Goal: Task Accomplishment & Management: Use online tool/utility

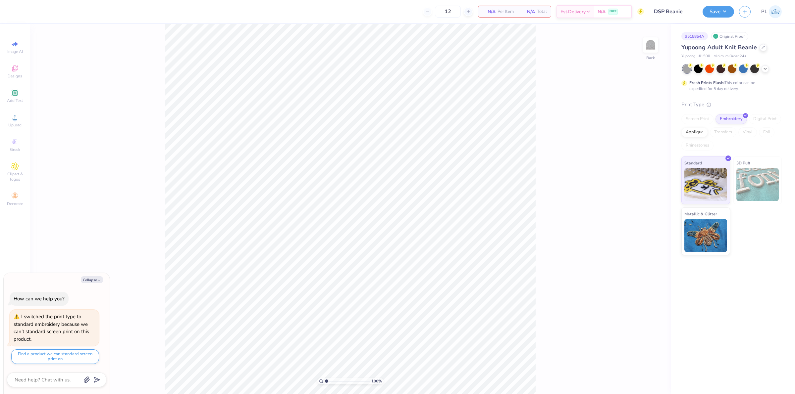
drag, startPoint x: 17, startPoint y: 97, endPoint x: 76, endPoint y: 118, distance: 62.5
click at [17, 96] on icon at bounding box center [15, 93] width 8 height 8
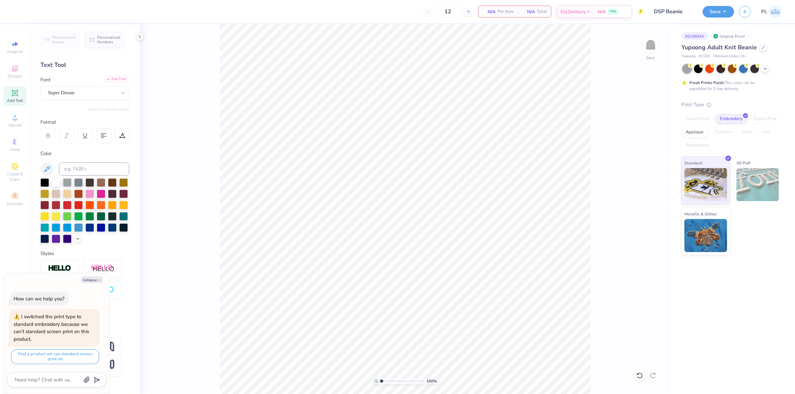
click at [116, 77] on div "Add Font" at bounding box center [116, 80] width 26 height 8
click at [14, 95] on icon at bounding box center [14, 92] width 5 height 5
click at [112, 96] on div "Super Dream" at bounding box center [82, 93] width 70 height 10
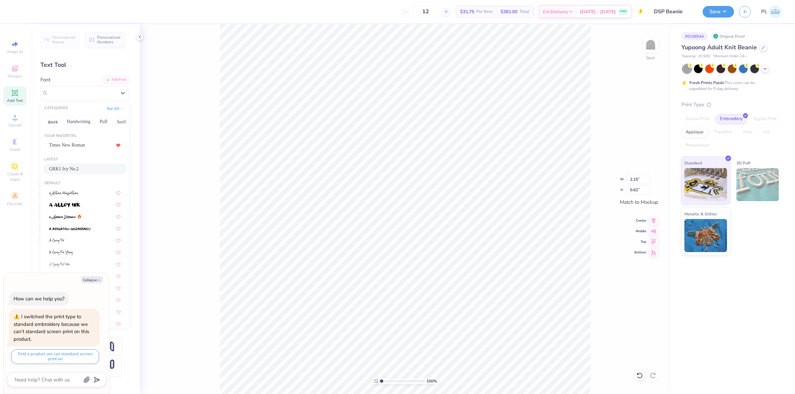
click at [73, 167] on span "GRK1 Ivy No.2" at bounding box center [64, 169] width 30 height 7
type textarea "x"
type input "2.34"
type input "0.65"
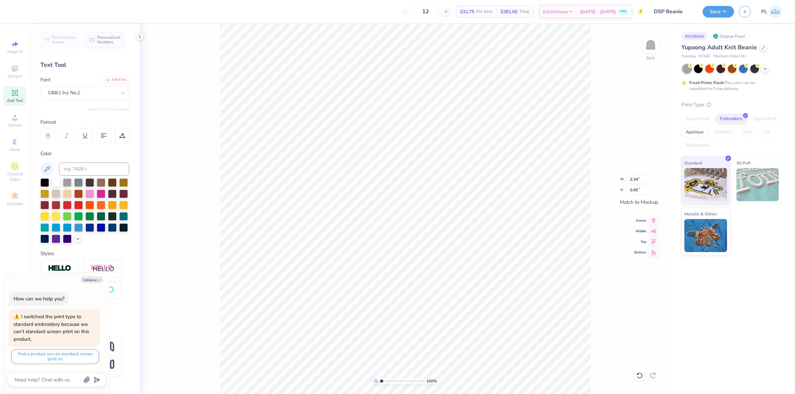
scroll to position [7, 1]
type textarea "x"
type textarea "D"
type textarea "x"
type textarea "DS"
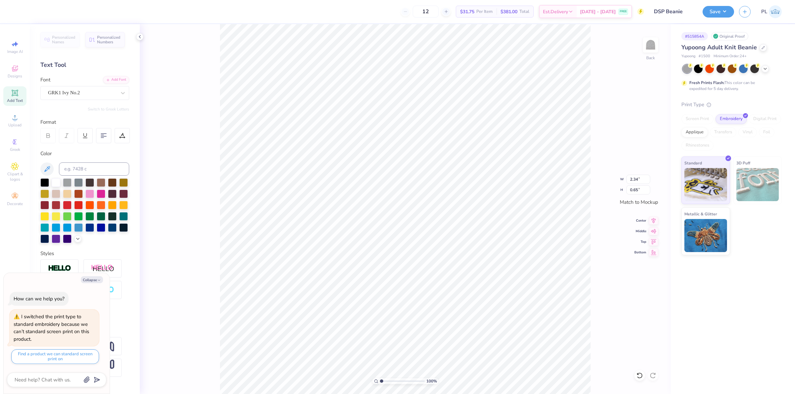
type textarea "x"
type textarea "DSP"
type textarea "x"
click at [86, 170] on input at bounding box center [94, 169] width 70 height 13
type input "2607"
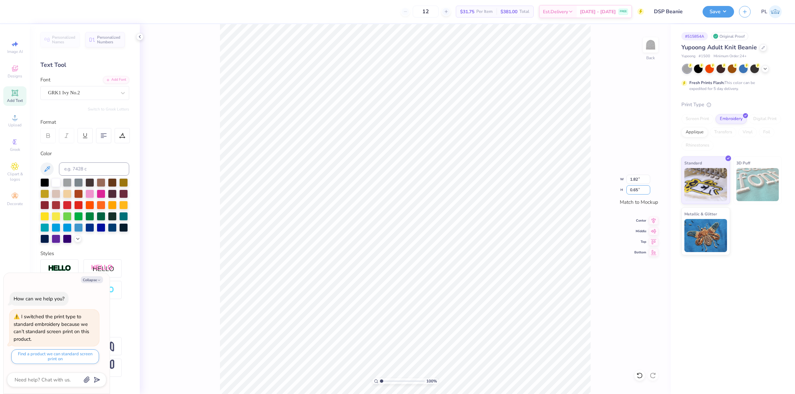
drag, startPoint x: 643, startPoint y: 189, endPoint x: 628, endPoint y: 189, distance: 14.9
click at [623, 187] on div "100 % Back W 1.82 1.82 " H 0.65 0.65 " Match to Mockup Center Middle Top Bottom" at bounding box center [405, 209] width 531 height 370
type textarea "x"
drag, startPoint x: 642, startPoint y: 193, endPoint x: 626, endPoint y: 192, distance: 15.6
click at [626, 192] on input "0.65" at bounding box center [638, 189] width 24 height 9
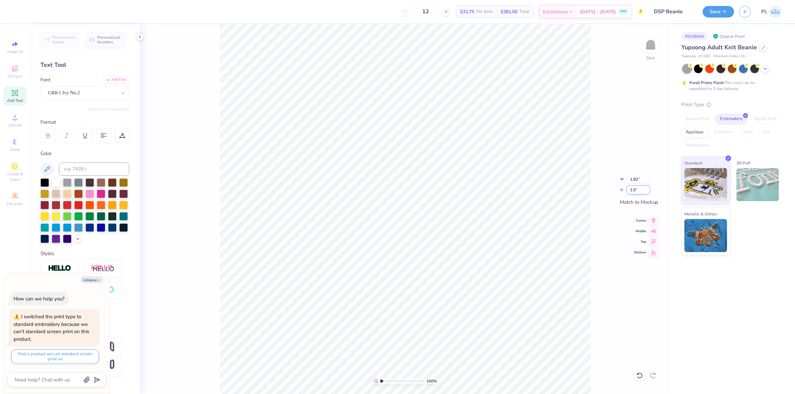
type input "1.5"
type textarea "x"
type input "4.23"
type input "1.50"
type textarea "x"
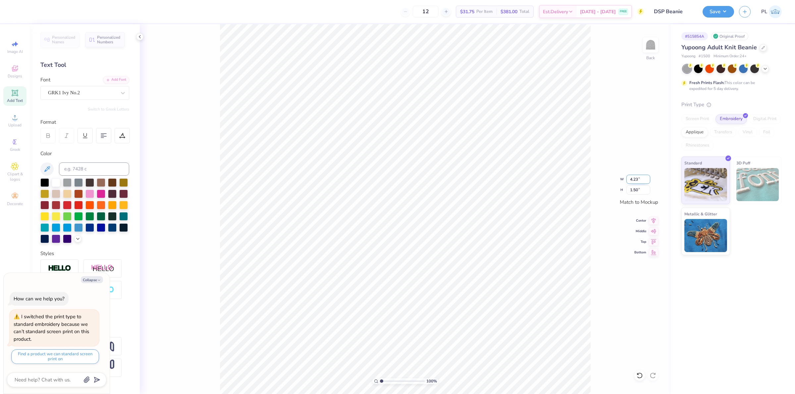
drag, startPoint x: 634, startPoint y: 178, endPoint x: 627, endPoint y: 177, distance: 7.6
click at [627, 177] on input "4.23" at bounding box center [638, 179] width 24 height 9
type input "3.5"
type textarea "x"
type input "3.50"
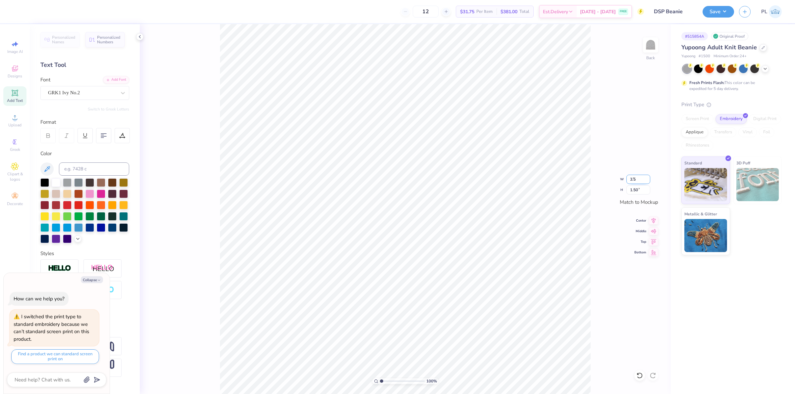
type input "1.24"
drag, startPoint x: 639, startPoint y: 179, endPoint x: 616, endPoint y: 174, distance: 23.4
click at [616, 174] on div "100 % Back W 3.50 3.50 " H 1.24 1.24 " Match to Mockup Center Middle Top Bottom" at bounding box center [405, 209] width 531 height 370
type textarea "x"
drag, startPoint x: 634, startPoint y: 180, endPoint x: 642, endPoint y: 178, distance: 8.1
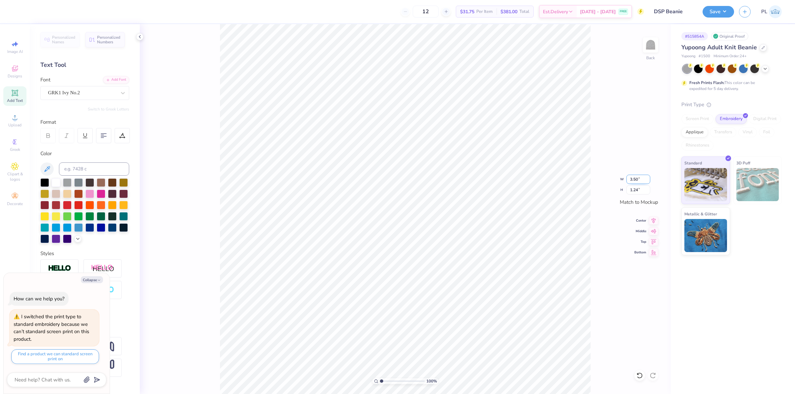
click at [642, 178] on input "3.50" at bounding box center [638, 179] width 24 height 9
type input "3"
type textarea "x"
type input "3.00"
type input "1.06"
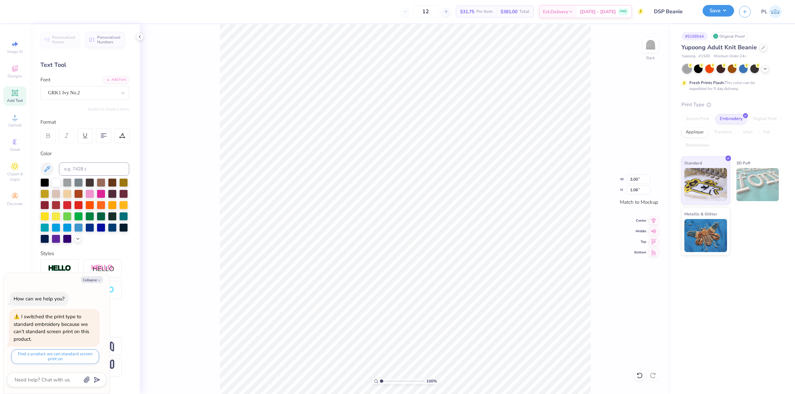
click at [717, 12] on button "Save" at bounding box center [717, 11] width 31 height 12
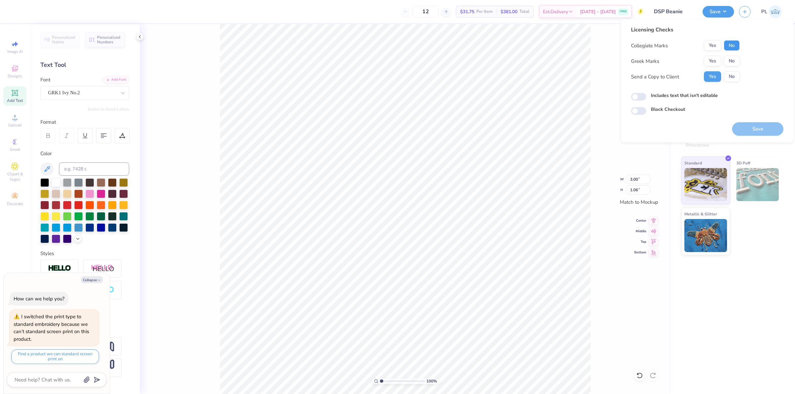
drag, startPoint x: 737, startPoint y: 47, endPoint x: 722, endPoint y: 55, distance: 16.4
click at [736, 47] on button "No" at bounding box center [732, 45] width 16 height 11
click at [709, 62] on button "Yes" at bounding box center [712, 61] width 17 height 11
type textarea "x"
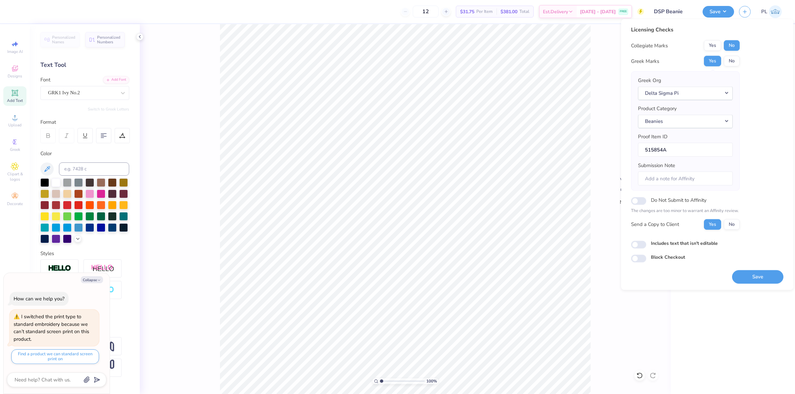
click at [655, 246] on label "Includes text that isn't editable" at bounding box center [684, 243] width 67 height 7
click at [646, 246] on input "Includes text that isn't editable" at bounding box center [638, 245] width 15 height 8
checkbox input "true"
type textarea "x"
click at [657, 244] on label "Includes text that isn't editable" at bounding box center [684, 243] width 67 height 7
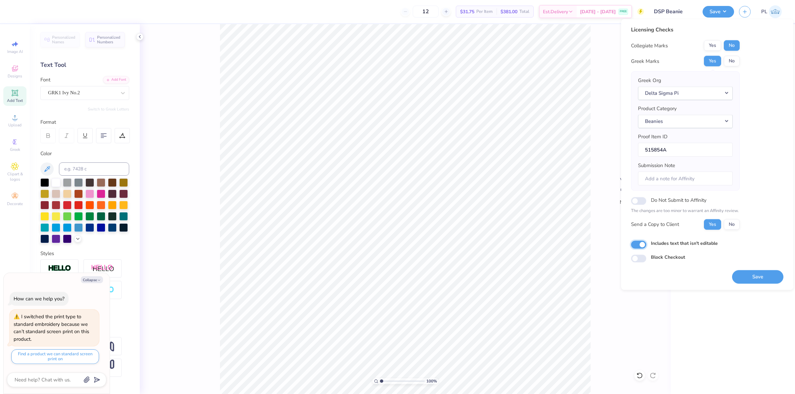
click at [646, 244] on input "Includes text that isn't editable" at bounding box center [638, 245] width 15 height 8
checkbox input "false"
click at [744, 279] on button "Save" at bounding box center [757, 277] width 51 height 14
type textarea "x"
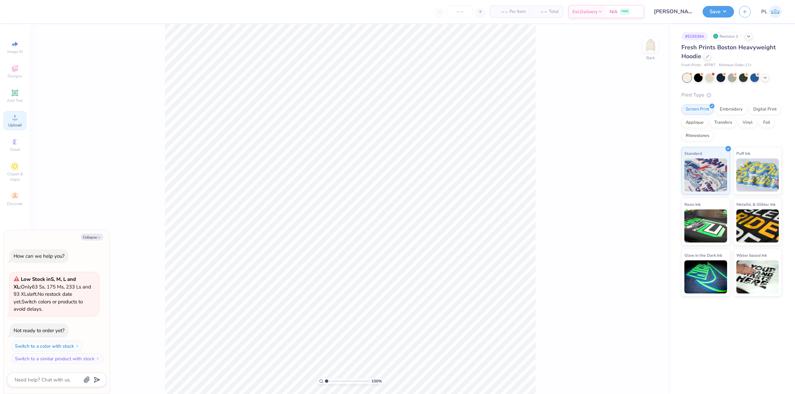
click at [14, 124] on span "Upload" at bounding box center [14, 125] width 13 height 5
type textarea "x"
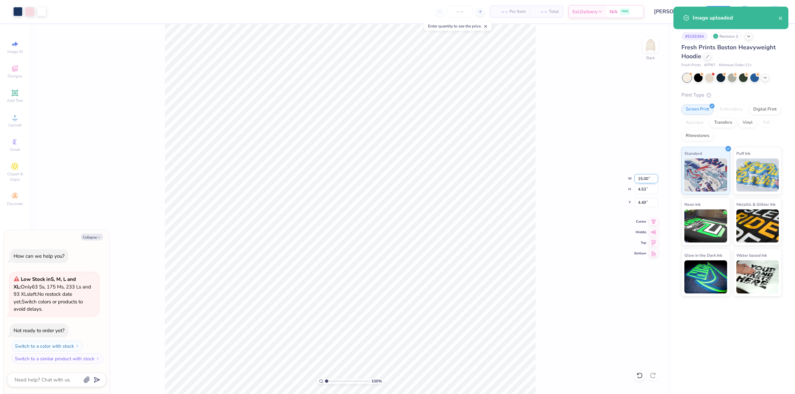
drag, startPoint x: 636, startPoint y: 179, endPoint x: 650, endPoint y: 175, distance: 14.2
click at [650, 175] on input "15.00" at bounding box center [646, 178] width 24 height 9
type input "12.5"
type textarea "x"
type input "12.50"
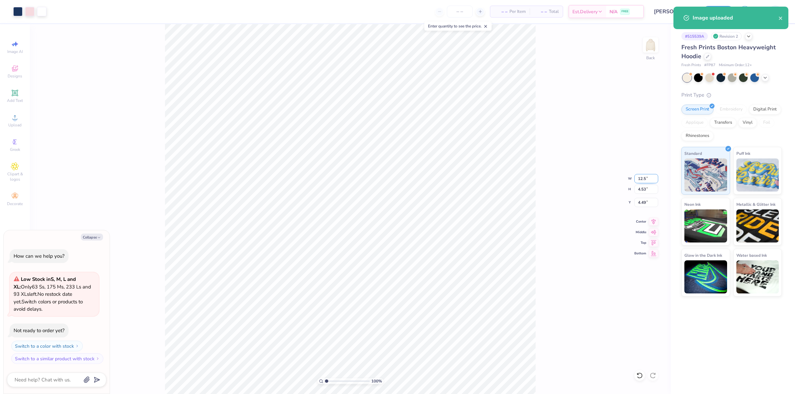
type input "3.77"
drag, startPoint x: 636, startPoint y: 202, endPoint x: 647, endPoint y: 200, distance: 11.9
click at [647, 200] on input "4.86" at bounding box center [646, 202] width 24 height 9
type input "3"
type textarea "x"
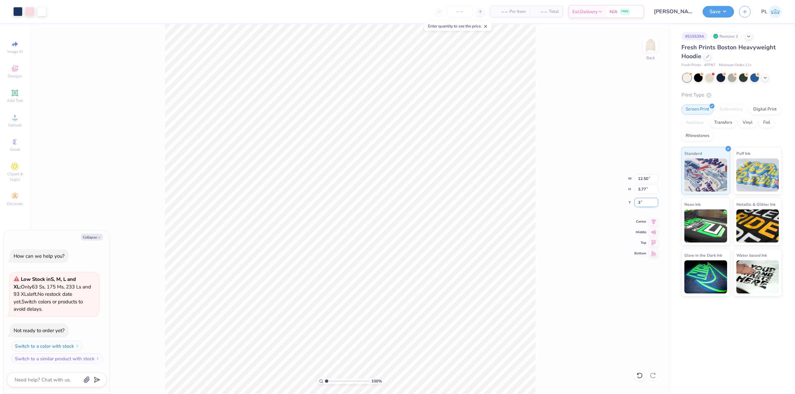
type input "3.00"
click at [729, 12] on button "Save" at bounding box center [717, 11] width 31 height 12
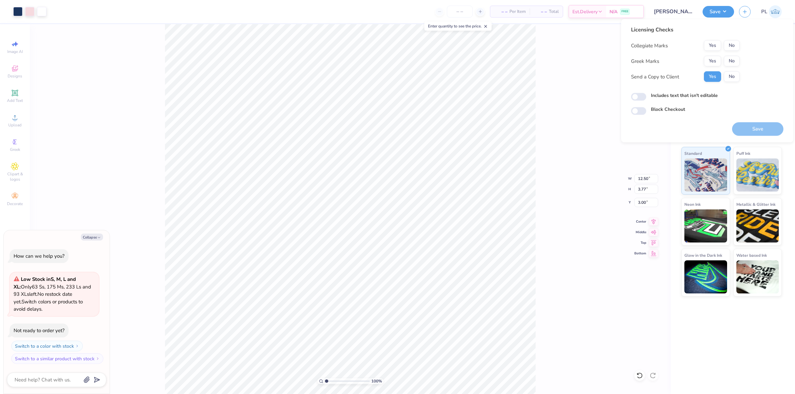
click at [593, 175] on div "100 % Back W 12.50 12.50 " H 3.77 3.77 " Y 3.00 3.00 " Center Middle Top Bottom" at bounding box center [350, 209] width 641 height 370
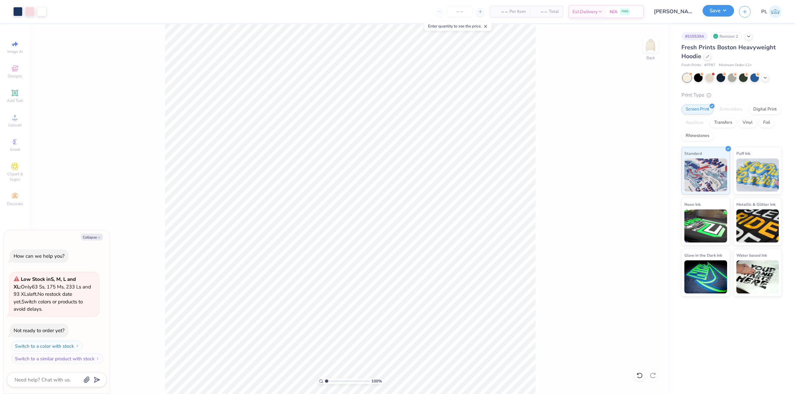
click at [707, 14] on button "Save" at bounding box center [717, 11] width 31 height 12
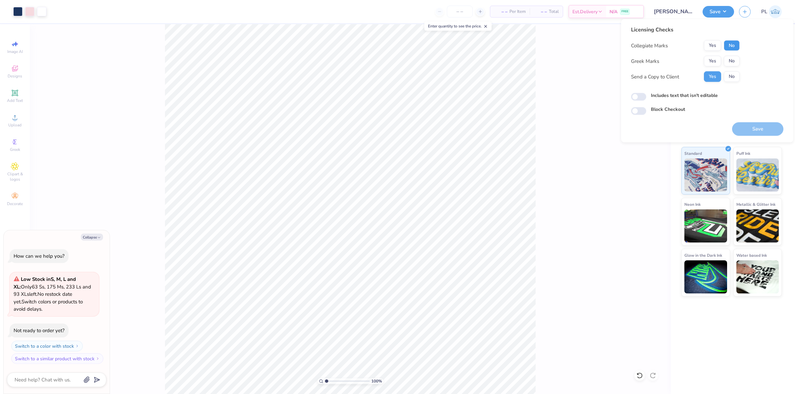
click at [729, 43] on button "No" at bounding box center [732, 45] width 16 height 11
click at [723, 60] on div "Yes No" at bounding box center [722, 61] width 36 height 11
click at [727, 57] on button "No" at bounding box center [732, 61] width 16 height 11
type textarea "x"
click at [688, 94] on label "Includes text that isn't editable" at bounding box center [684, 95] width 67 height 7
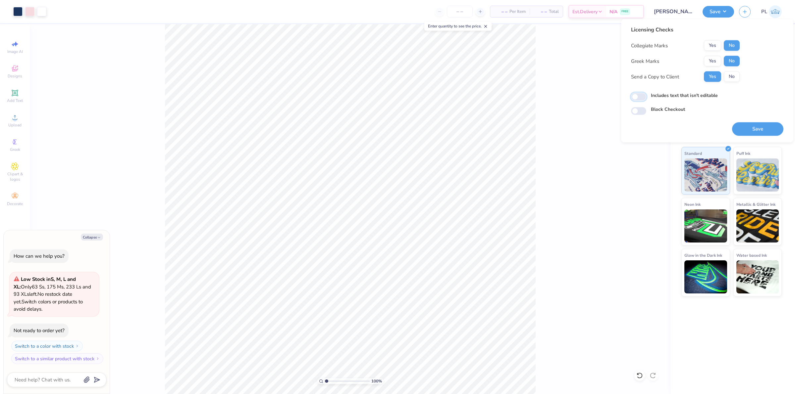
click at [646, 94] on input "Includes text that isn't editable" at bounding box center [638, 97] width 15 height 8
checkbox input "true"
click at [764, 128] on button "Save" at bounding box center [757, 130] width 51 height 14
type textarea "x"
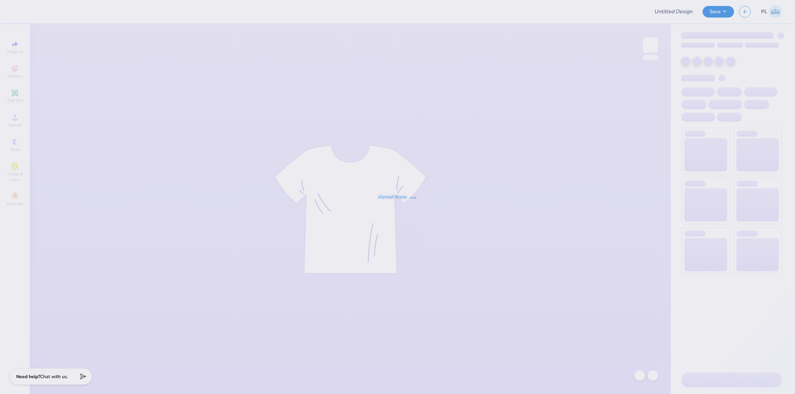
type input "Trinity University : Lila Juenger"
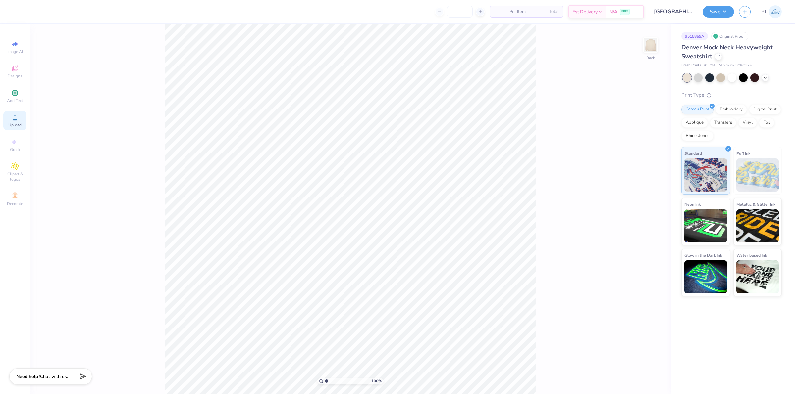
click at [13, 123] on span "Upload" at bounding box center [14, 125] width 13 height 5
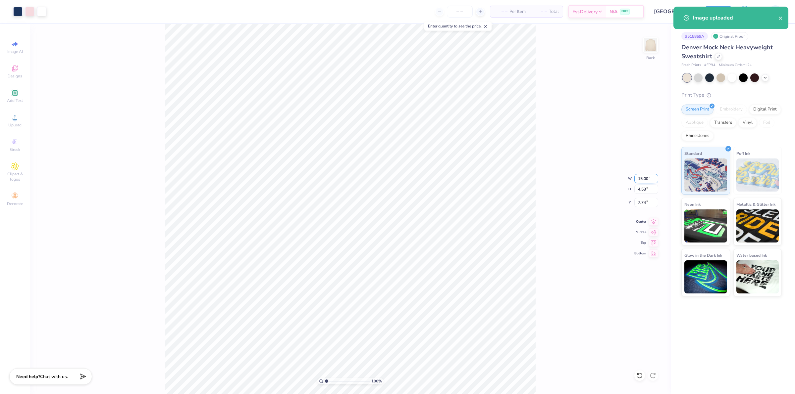
drag, startPoint x: 637, startPoint y: 179, endPoint x: 646, endPoint y: 179, distance: 8.9
click at [649, 179] on input "15.00" at bounding box center [646, 178] width 24 height 9
type input "12.50"
type input "3.77"
drag, startPoint x: 638, startPoint y: 204, endPoint x: 647, endPoint y: 204, distance: 8.9
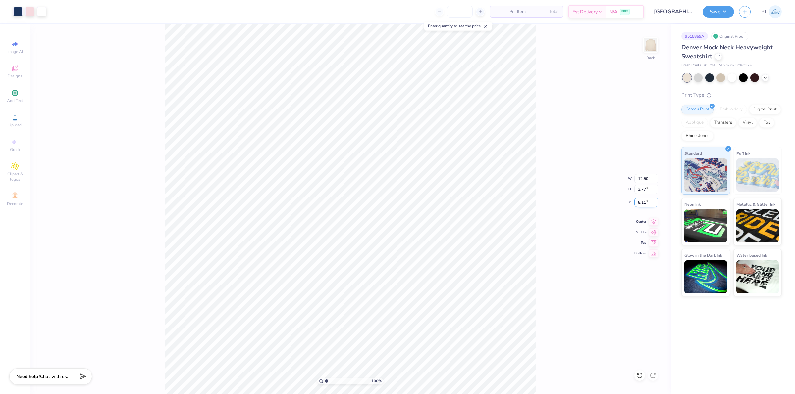
click at [647, 204] on input "8.11" at bounding box center [646, 202] width 24 height 9
type input "3.00"
click at [641, 190] on input "3.77" at bounding box center [646, 189] width 24 height 9
drag, startPoint x: 634, startPoint y: 205, endPoint x: 638, endPoint y: 204, distance: 4.2
click at [638, 204] on input "3.00" at bounding box center [646, 202] width 24 height 9
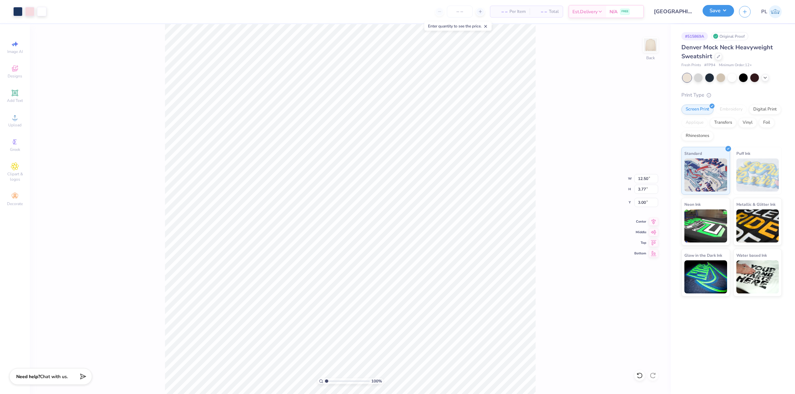
click at [713, 12] on button "Save" at bounding box center [717, 11] width 31 height 12
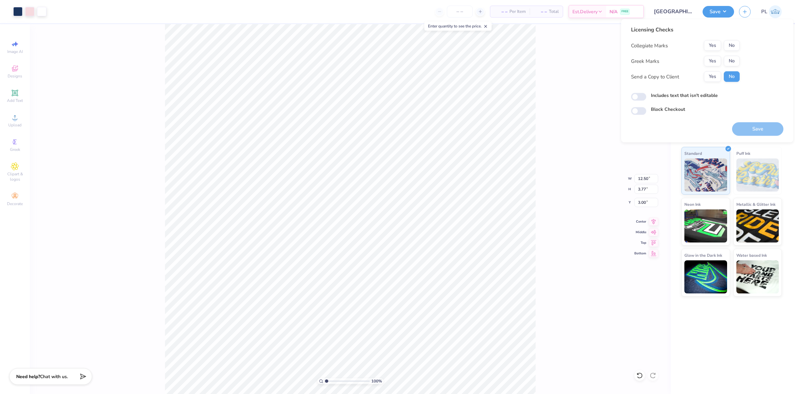
click at [732, 40] on div "Licensing Checks Collegiate Marks Yes No Greek Marks Yes No Send a Copy to Clie…" at bounding box center [685, 56] width 109 height 61
click at [732, 46] on button "No" at bounding box center [732, 45] width 16 height 11
click at [732, 62] on button "No" at bounding box center [732, 61] width 16 height 11
click at [693, 98] on label "Includes text that isn't editable" at bounding box center [684, 95] width 67 height 7
click at [646, 98] on input "Includes text that isn't editable" at bounding box center [638, 97] width 15 height 8
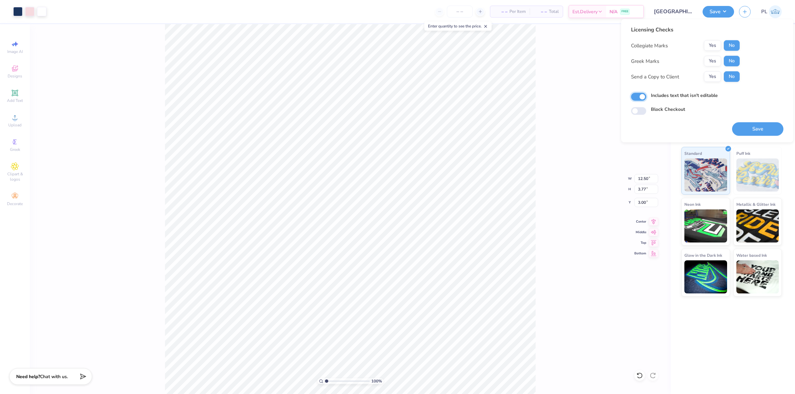
checkbox input "true"
click at [764, 129] on button "Save" at bounding box center [757, 130] width 51 height 14
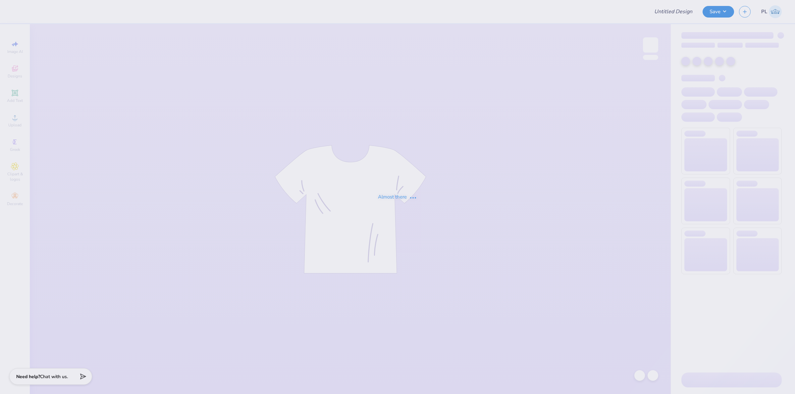
type input "Sweats"
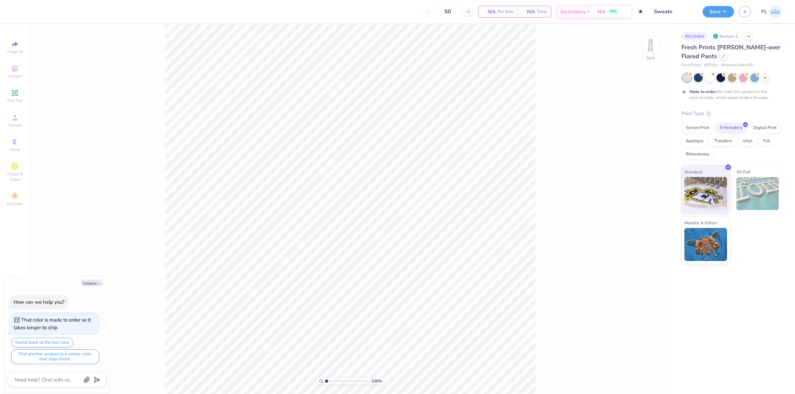
type textarea "x"
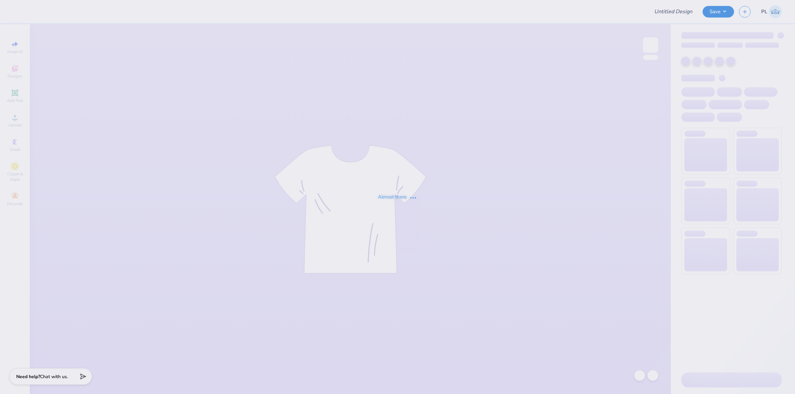
type input "Sweats"
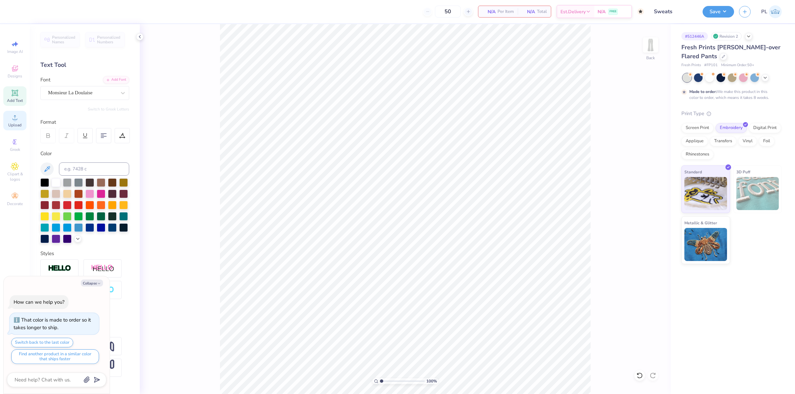
click at [17, 113] on div "Upload" at bounding box center [14, 121] width 23 height 20
type textarea "x"
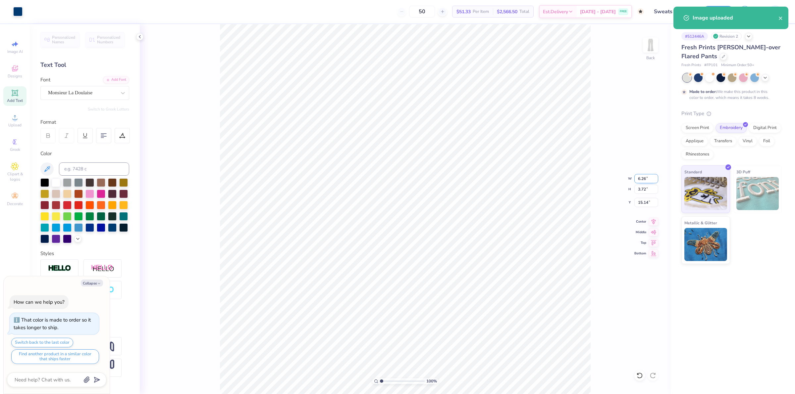
drag, startPoint x: 638, startPoint y: 181, endPoint x: 646, endPoint y: 178, distance: 8.5
click at [646, 178] on input "6.26" at bounding box center [646, 178] width 24 height 9
type input "3"
type textarea "x"
type input "3.00"
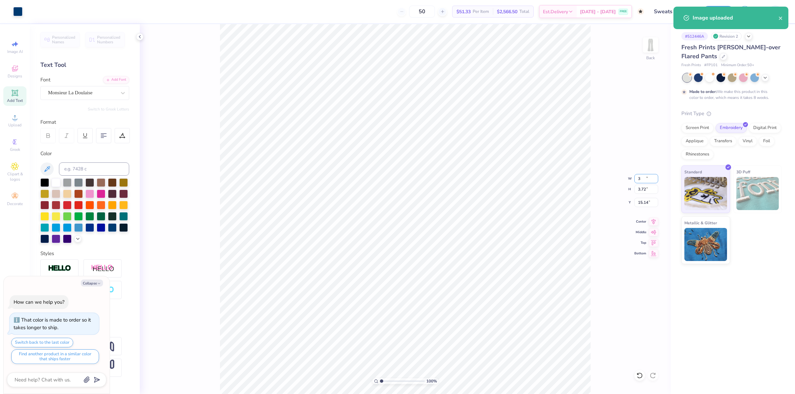
type input "1.78"
type input "16.11"
type textarea "x"
type input "10.97"
drag, startPoint x: 636, startPoint y: 202, endPoint x: 651, endPoint y: 201, distance: 14.6
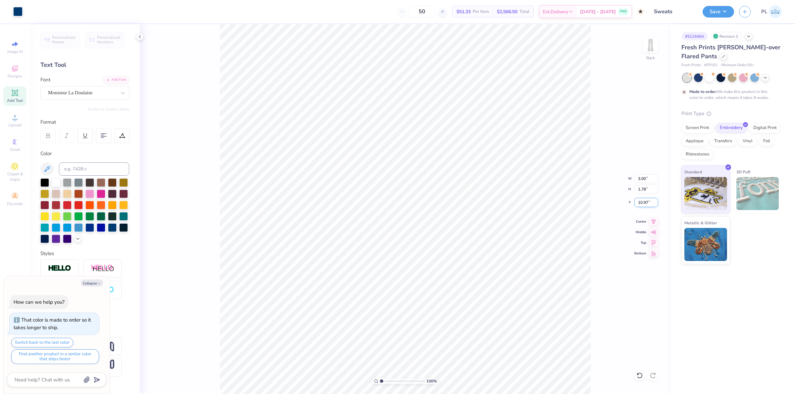
click at [651, 201] on input "10.97" at bounding box center [646, 202] width 24 height 9
type input ".5"
type textarea "x"
type input "0.50"
click at [717, 11] on button "Save" at bounding box center [717, 11] width 31 height 12
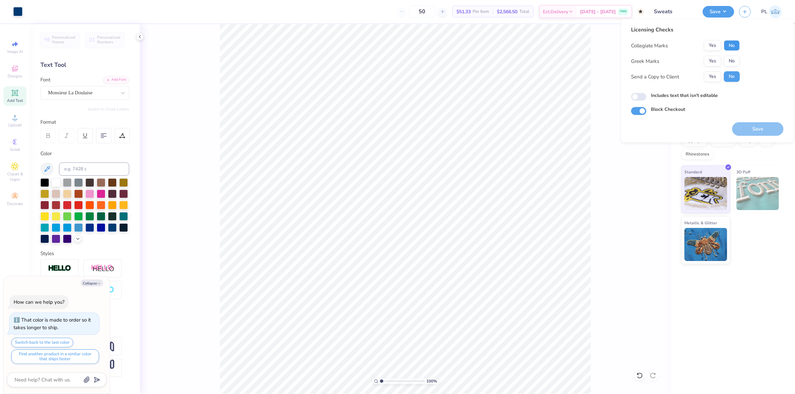
click at [730, 44] on button "No" at bounding box center [732, 45] width 16 height 11
click at [709, 59] on button "Yes" at bounding box center [712, 61] width 17 height 11
type textarea "x"
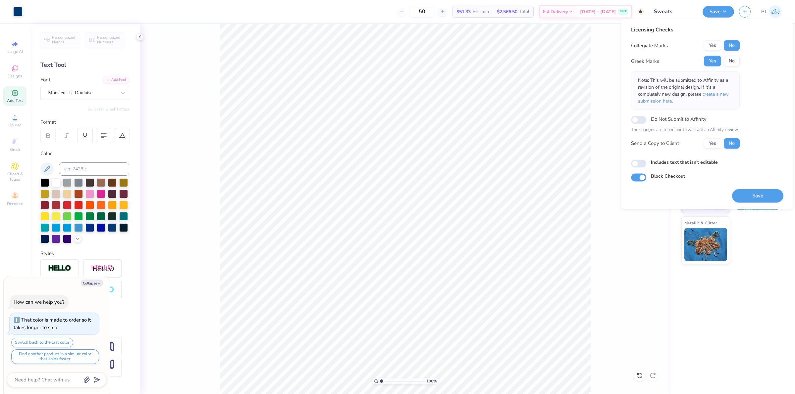
click at [655, 119] on label "Do Not Submit to Affinity" at bounding box center [679, 119] width 56 height 9
click at [646, 119] on input "Do Not Submit to Affinity" at bounding box center [638, 120] width 15 height 8
checkbox input "true"
type textarea "x"
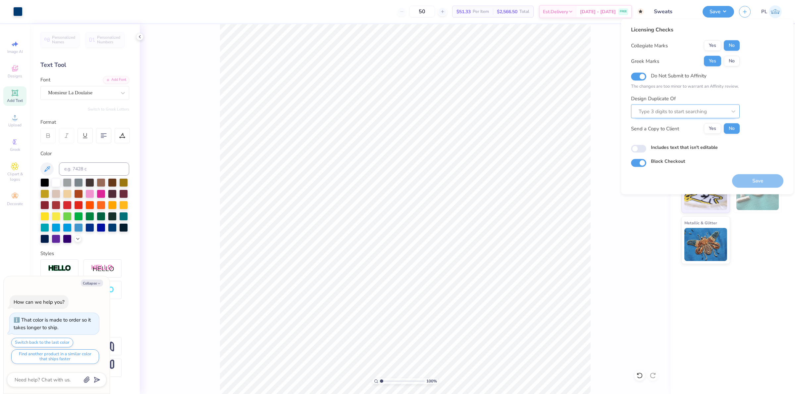
click at [667, 114] on div at bounding box center [682, 111] width 88 height 9
type input "512446"
drag, startPoint x: 664, startPoint y: 110, endPoint x: 643, endPoint y: 111, distance: 20.9
click at [643, 111] on div at bounding box center [682, 111] width 88 height 9
click at [641, 78] on input "Do Not Submit to Affinity" at bounding box center [638, 77] width 15 height 8
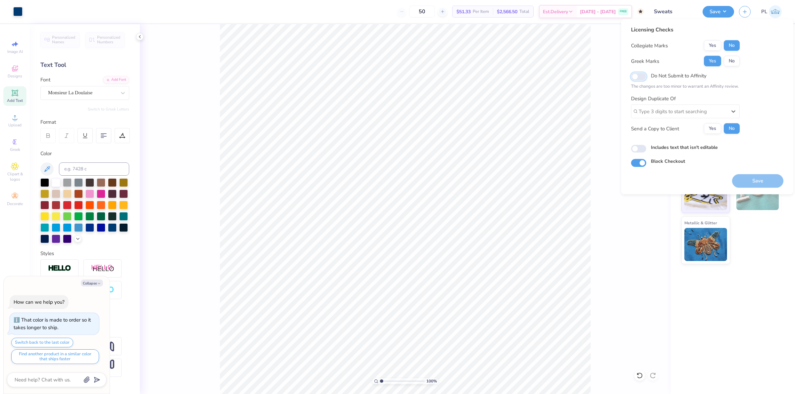
checkbox input "false"
type textarea "x"
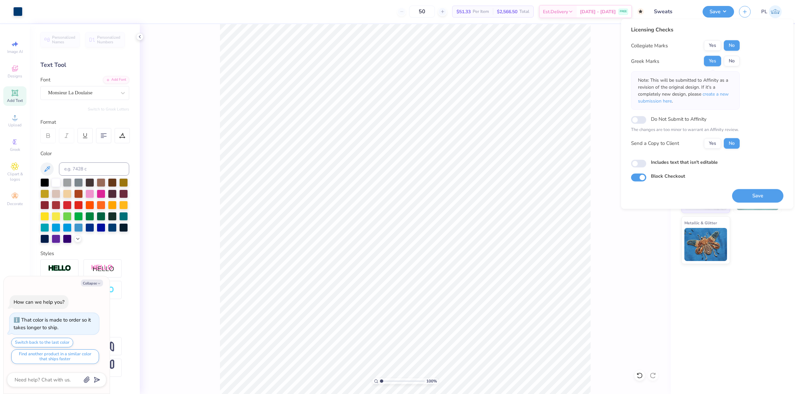
click at [663, 163] on label "Includes text that isn't editable" at bounding box center [684, 162] width 67 height 7
click at [646, 163] on input "Includes text that isn't editable" at bounding box center [638, 164] width 15 height 8
checkbox input "true"
click at [771, 201] on button "Save" at bounding box center [757, 196] width 51 height 14
type textarea "x"
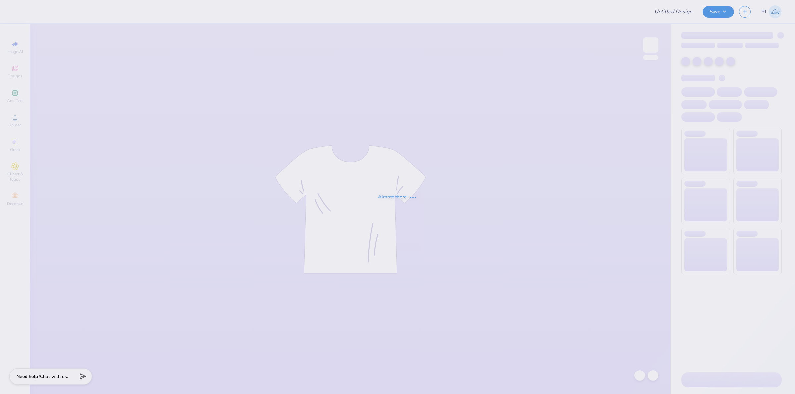
type input "[PERSON_NAME] : [GEOGRAPHIC_DATA]"
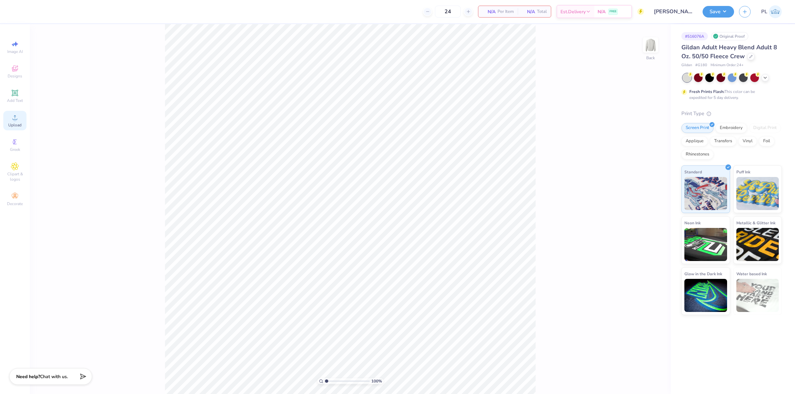
click at [12, 120] on icon at bounding box center [15, 118] width 8 height 8
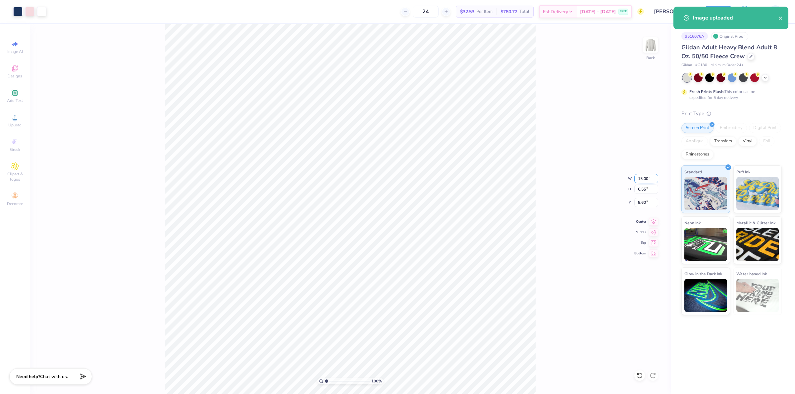
drag, startPoint x: 639, startPoint y: 179, endPoint x: 648, endPoint y: 179, distance: 8.6
click at [648, 179] on input "15.00" at bounding box center [646, 178] width 24 height 9
type input "12.00"
type input "5.24"
drag, startPoint x: 636, startPoint y: 201, endPoint x: 647, endPoint y: 201, distance: 10.9
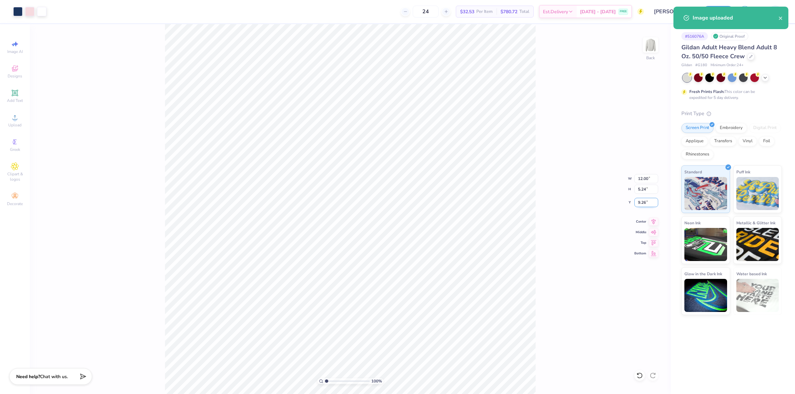
click at [647, 201] on input "9.26" at bounding box center [646, 202] width 24 height 9
type input "3.00"
drag, startPoint x: 645, startPoint y: 177, endPoint x: 644, endPoint y: 191, distance: 13.6
click at [652, 177] on input "12.00" at bounding box center [646, 178] width 24 height 9
click at [647, 201] on input "3.00" at bounding box center [646, 202] width 24 height 9
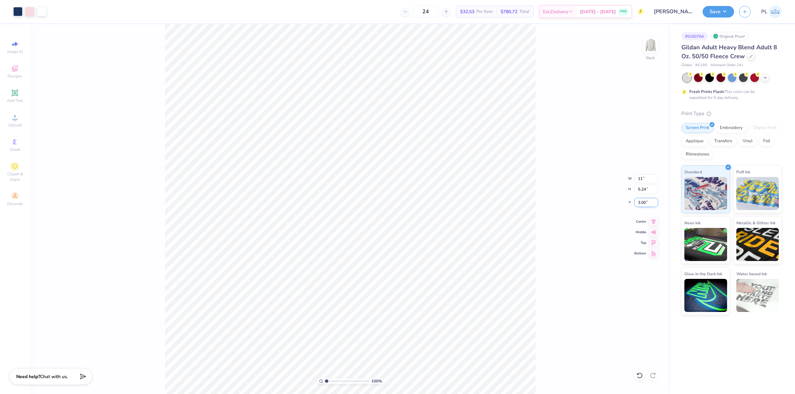
type input "11.00"
type input "4.80"
drag, startPoint x: 636, startPoint y: 205, endPoint x: 648, endPoint y: 202, distance: 11.8
click at [648, 202] on input "3.22" at bounding box center [646, 202] width 24 height 9
type input "3.00"
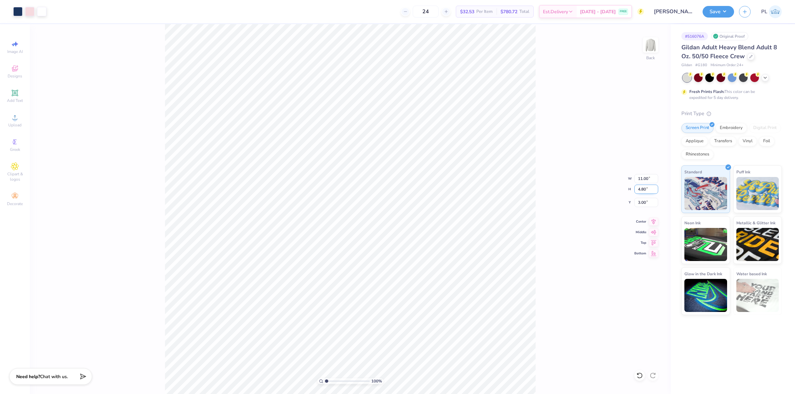
click at [643, 185] on input "4.80" at bounding box center [646, 189] width 24 height 9
click at [136, 64] on div "100 % Back" at bounding box center [350, 209] width 641 height 370
click at [711, 15] on button "Save" at bounding box center [717, 11] width 31 height 12
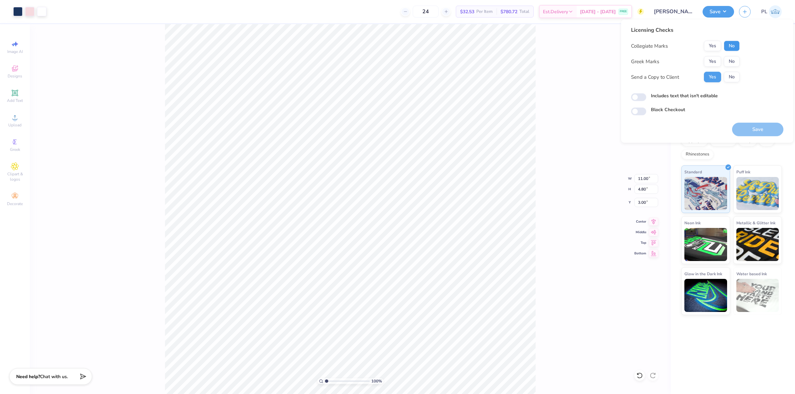
click at [732, 45] on button "No" at bounding box center [732, 46] width 16 height 11
click at [715, 59] on button "Yes" at bounding box center [712, 61] width 17 height 11
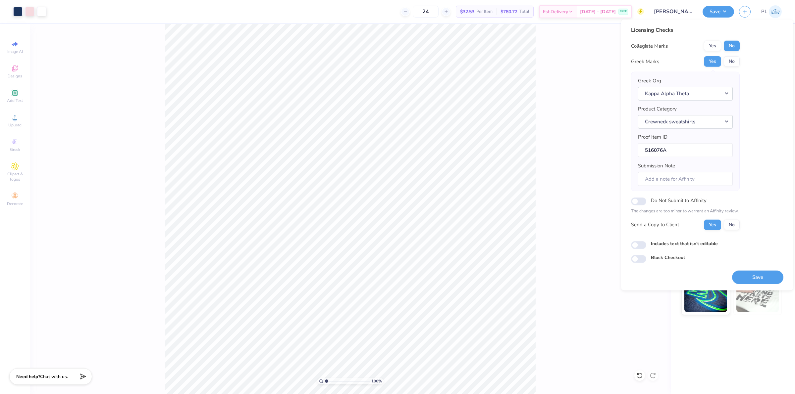
click at [653, 244] on label "Includes text that isn't editable" at bounding box center [684, 243] width 67 height 7
click at [646, 244] on input "Includes text that isn't editable" at bounding box center [638, 245] width 15 height 8
checkbox input "true"
click at [751, 278] on button "Save" at bounding box center [757, 278] width 51 height 14
